Goal: Check status: Check status

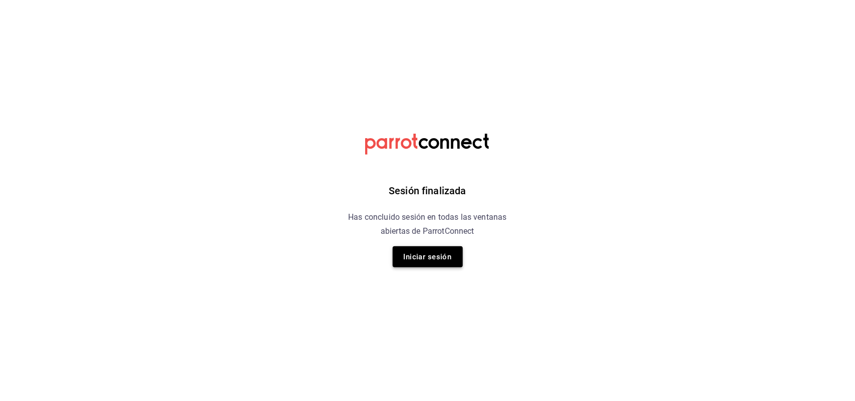
click at [417, 256] on button "Iniciar sesión" at bounding box center [428, 257] width 70 height 21
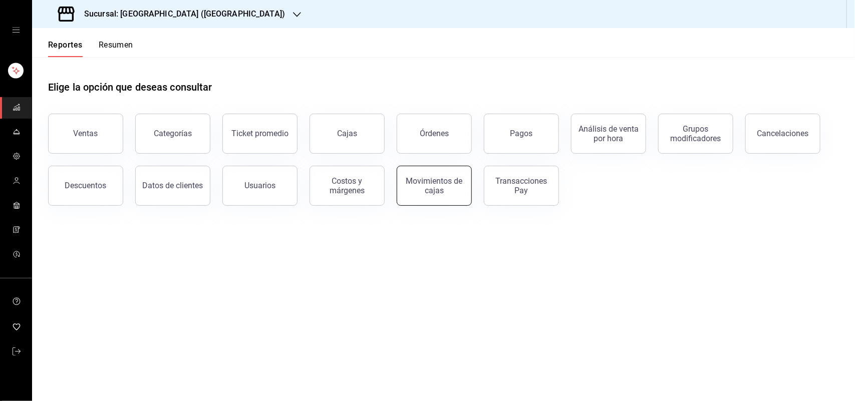
click at [443, 192] on div "Movimientos de cajas" at bounding box center [434, 185] width 62 height 19
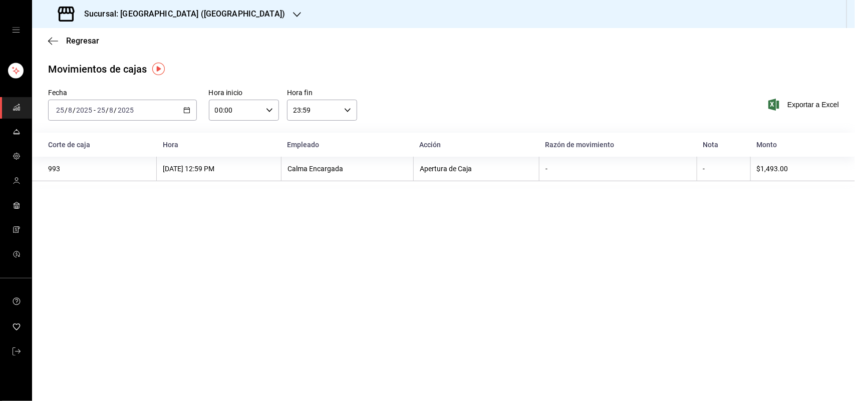
click at [187, 108] on \(Stroke\) "button" at bounding box center [187, 111] width 6 height 6
click at [106, 164] on span "Ayer" at bounding box center [96, 163] width 78 height 11
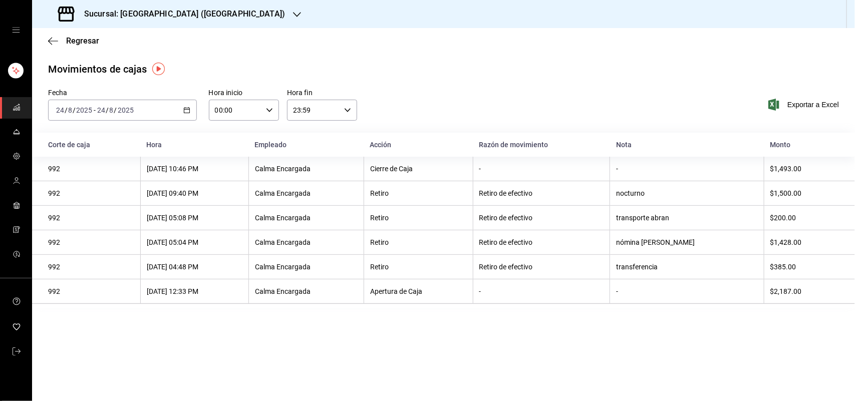
click at [188, 106] on div "[DATE] [DATE] - [DATE] [DATE]" at bounding box center [122, 110] width 149 height 21
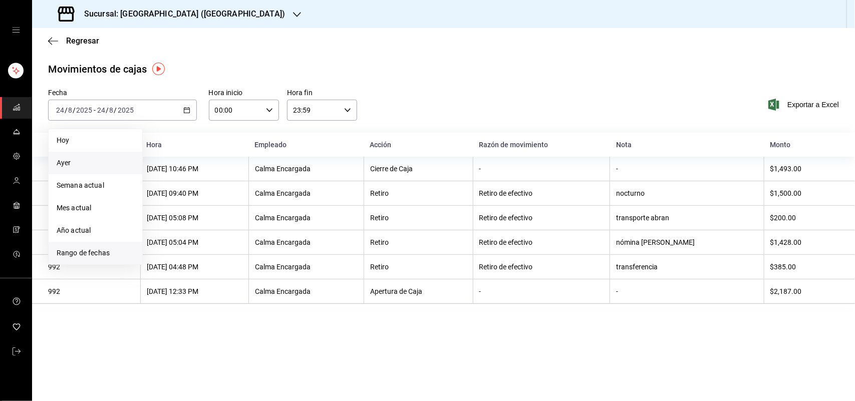
click at [99, 258] on span "Rango de fechas" at bounding box center [96, 253] width 78 height 11
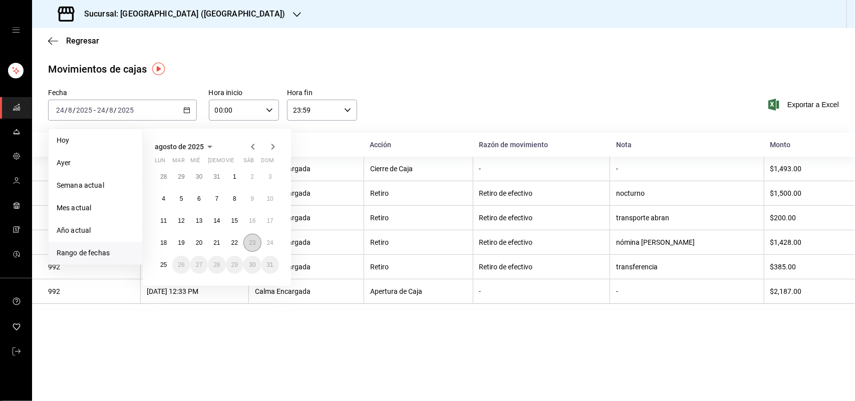
click at [256, 240] on button "23" at bounding box center [253, 243] width 18 height 18
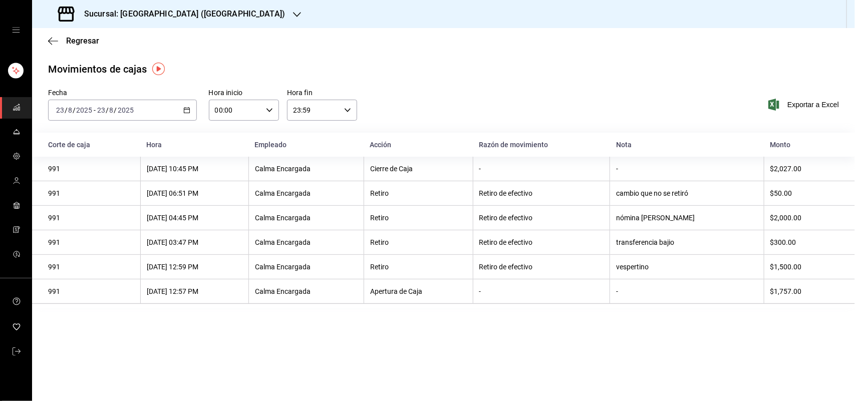
click at [184, 109] on icon "button" at bounding box center [186, 110] width 7 height 7
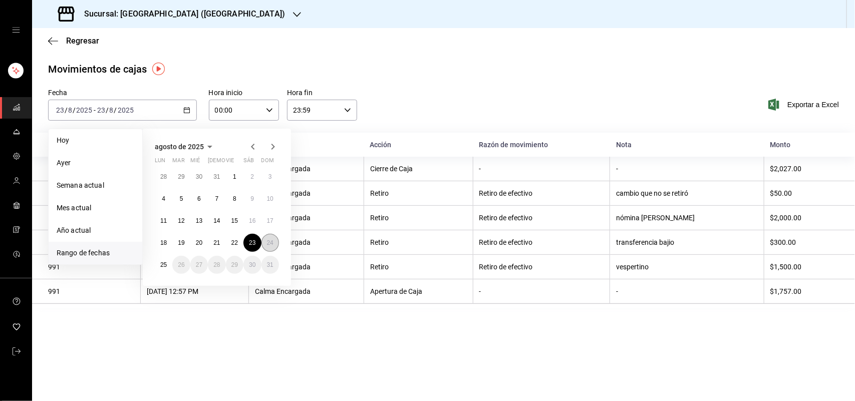
click at [272, 244] on abbr "24" at bounding box center [270, 243] width 7 height 7
